Goal: Transaction & Acquisition: Purchase product/service

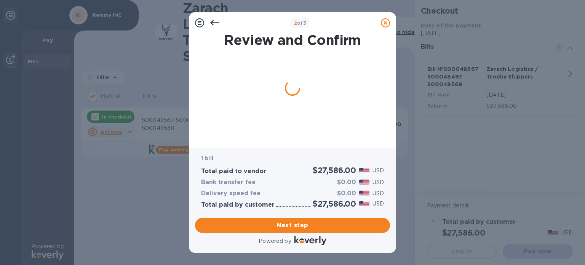
checkbox input "false"
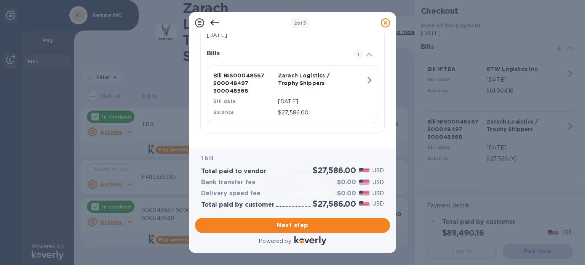
scroll to position [174, 0]
click at [280, 228] on span "Next step" at bounding box center [292, 225] width 183 height 9
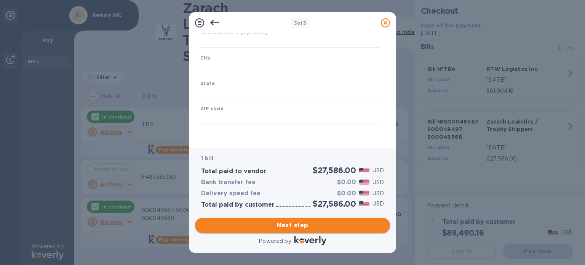
type input "[GEOGRAPHIC_DATA]"
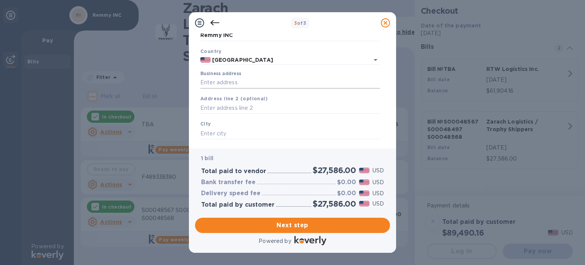
scroll to position [0, 0]
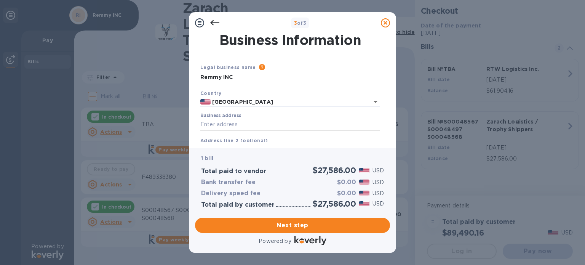
click at [252, 121] on input "Business address" at bounding box center [290, 124] width 180 height 11
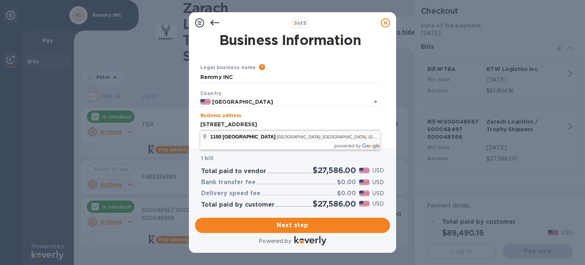
type input "[STREET_ADDRESS]"
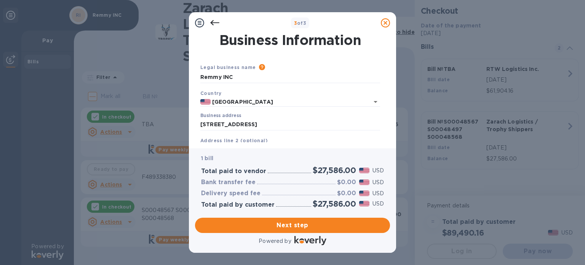
type input "[GEOGRAPHIC_DATA]"
type input "CA"
type input "92801"
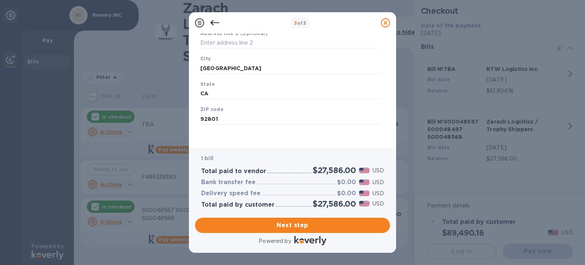
scroll to position [109, 0]
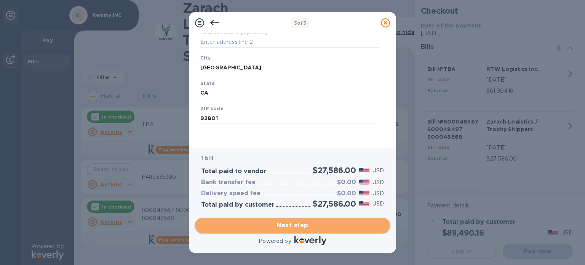
click at [296, 222] on span "Next step" at bounding box center [292, 225] width 183 height 9
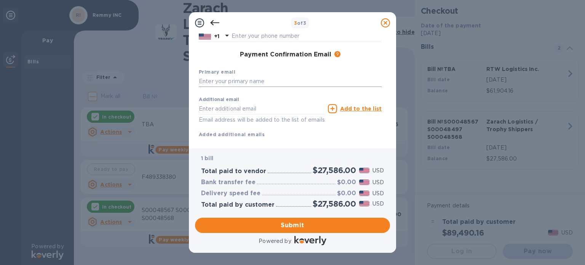
click at [248, 77] on input "text" at bounding box center [290, 81] width 183 height 11
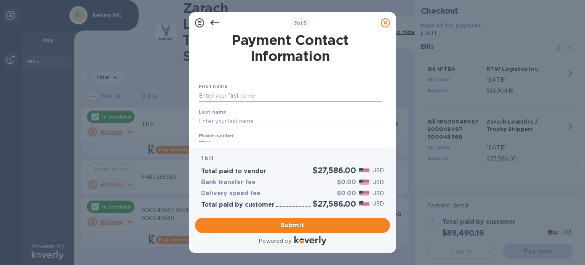
type input "[PERSON_NAME][EMAIL_ADDRESS][DOMAIN_NAME]"
click at [238, 91] on input "text" at bounding box center [290, 95] width 183 height 11
type input "Harish"
type input "[PERSON_NAME]"
type input "3106989111"
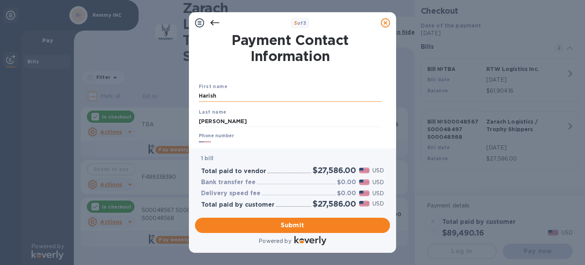
type input "[EMAIL_ADDRESS][DOMAIN_NAME]"
type input "[PERSON_NAME]"
drag, startPoint x: 220, startPoint y: 125, endPoint x: 173, endPoint y: 123, distance: 46.9
click at [173, 123] on div "3 of 3 Payment Contact Information First name [PERSON_NAME] Last name [PERSON_N…" at bounding box center [292, 132] width 585 height 265
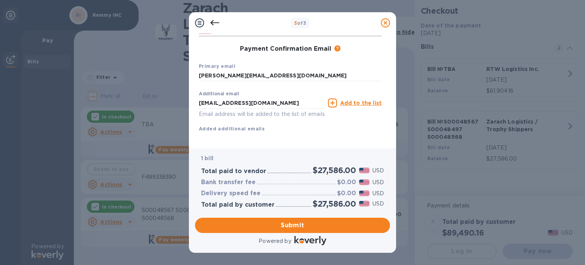
scroll to position [126, 0]
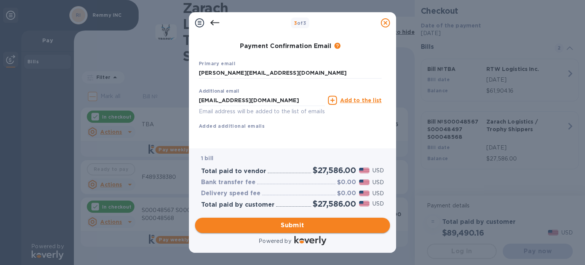
type input "C T"
click at [288, 227] on span "Submit" at bounding box center [292, 225] width 183 height 9
